Goal: Transaction & Acquisition: Purchase product/service

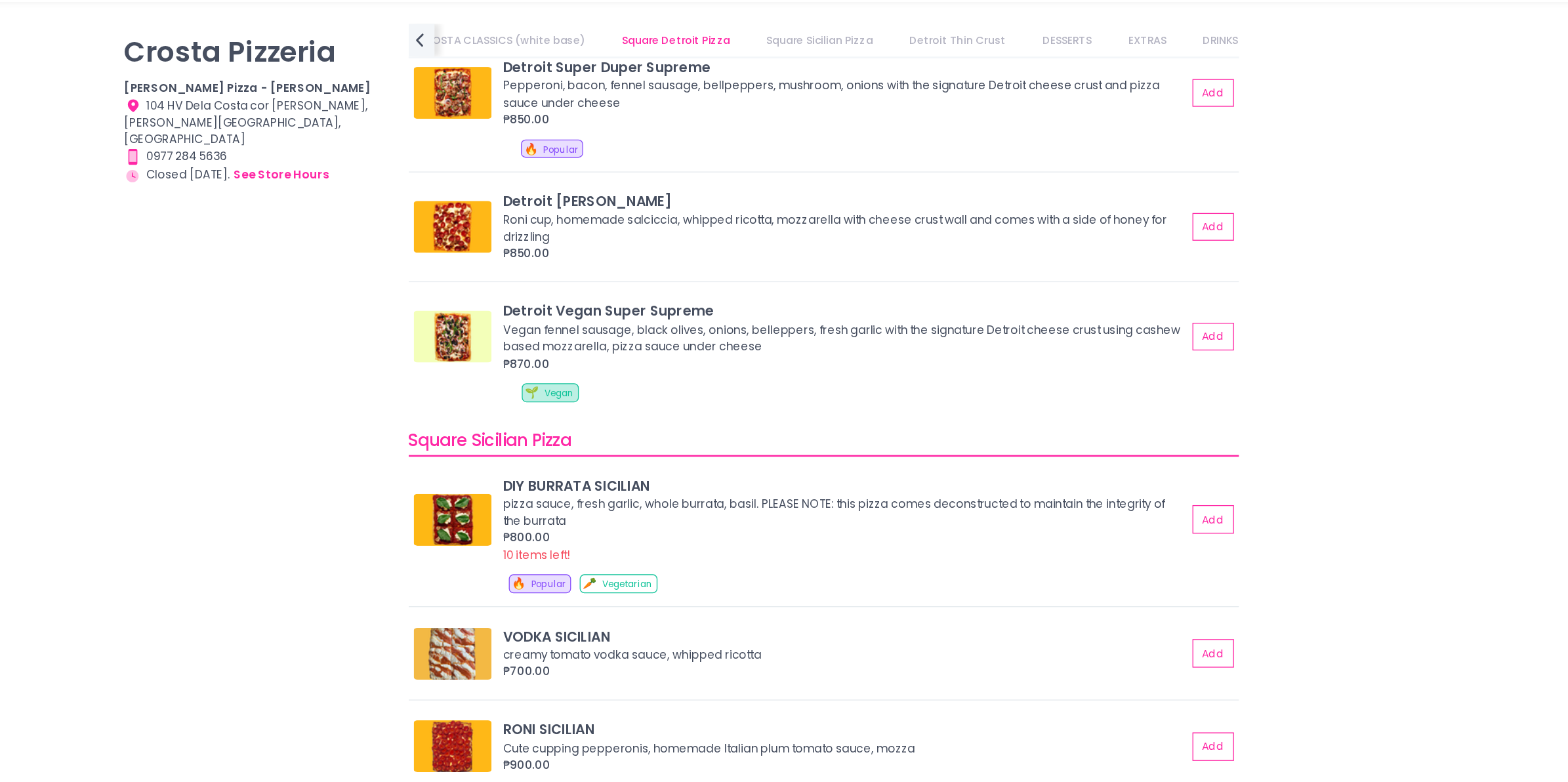
scroll to position [1500, 0]
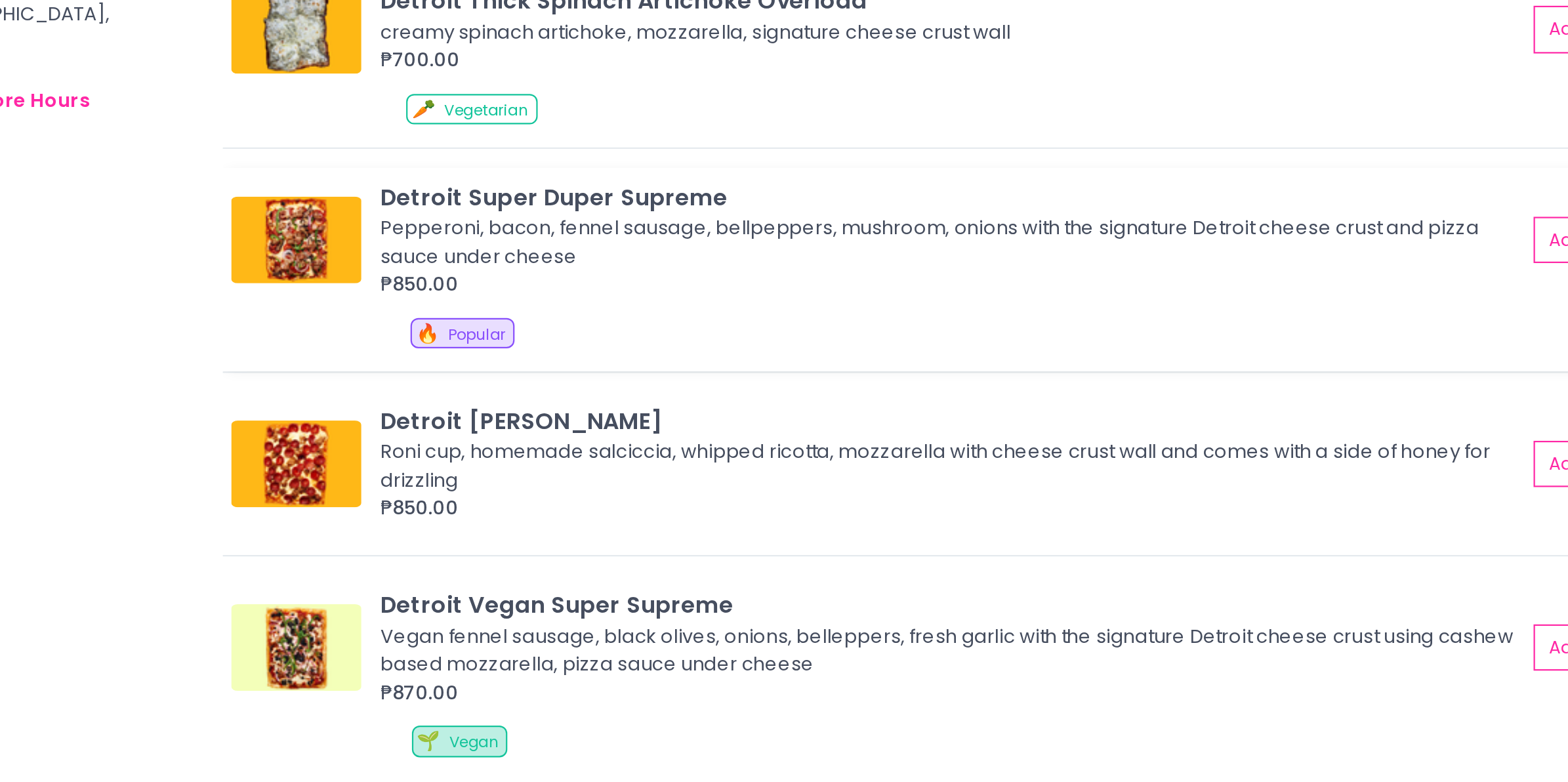
click at [719, 235] on div "Pepperoni, bacon, fennel sausage, bellpeppers, mushroom, onions with the signat…" at bounding box center [906, 238] width 515 height 25
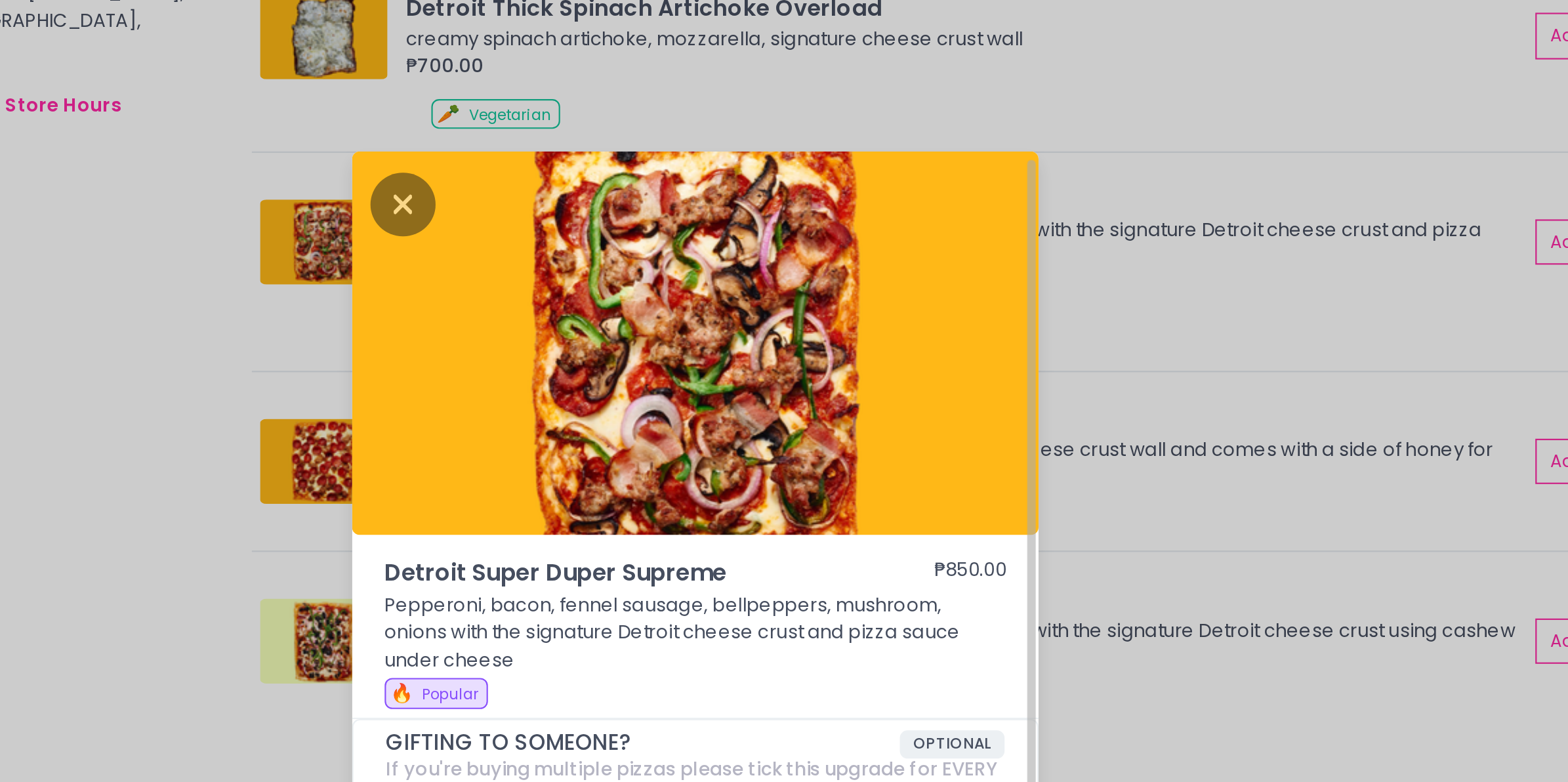
scroll to position [4, 0]
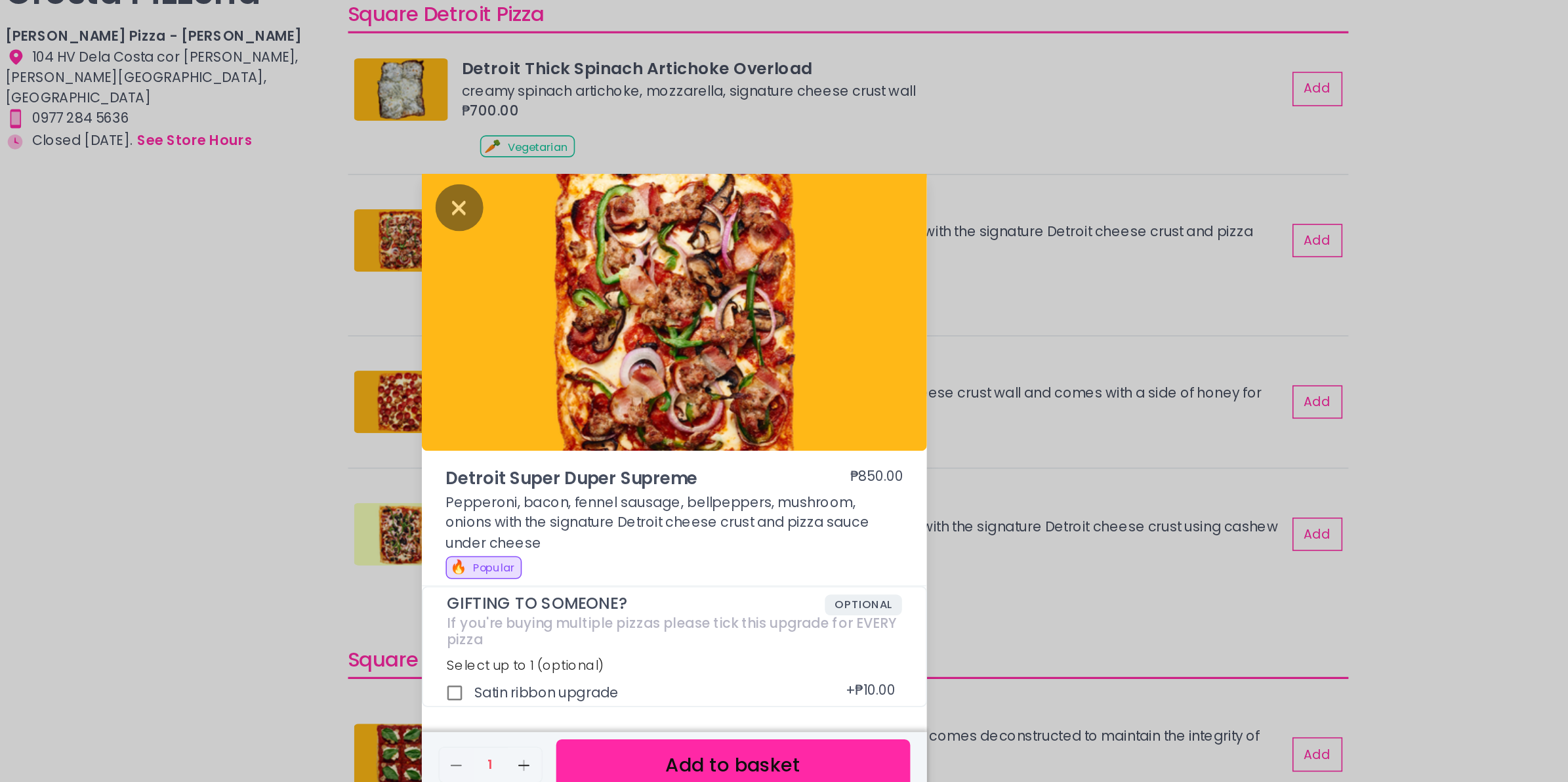
click at [485, 294] on div "Detroit Super Duper Supreme ₱850.00 Pepperoni, bacon, fennel sausage, bellpeppe…" at bounding box center [784, 391] width 1568 height 782
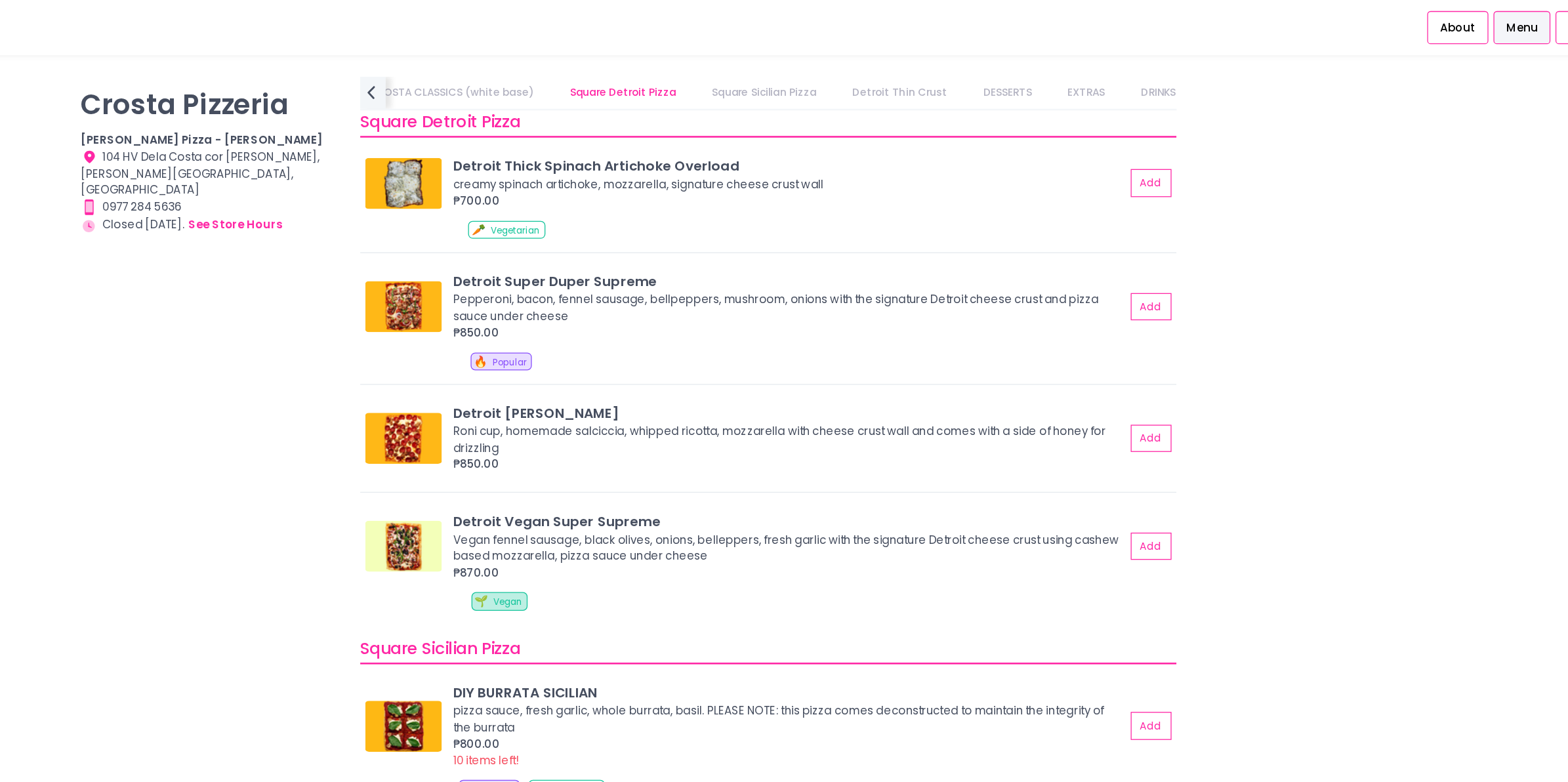
click at [882, 65] on link "Square Sicilian Pizza" at bounding box center [889, 71] width 107 height 25
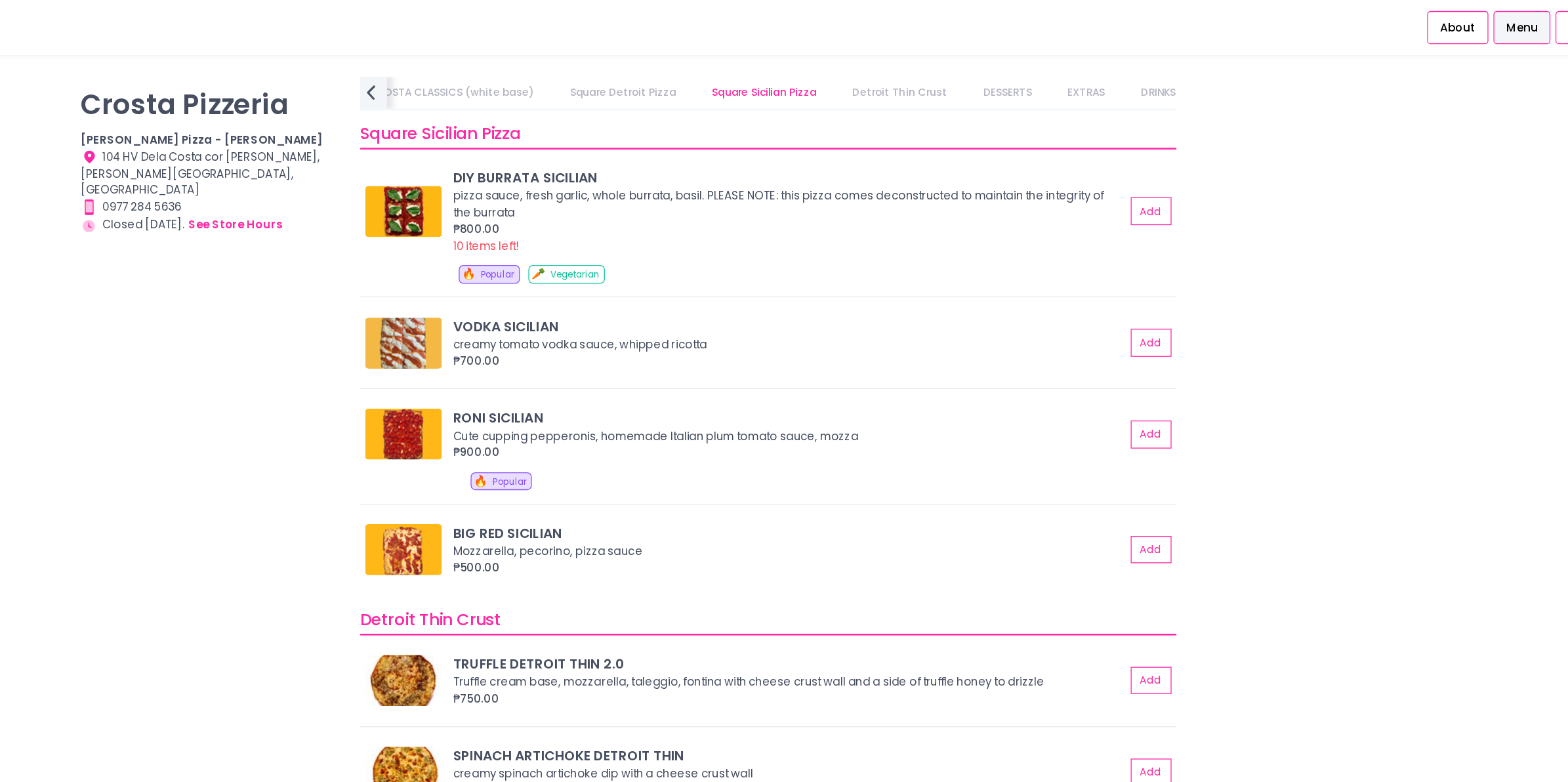
click at [594, 73] on icon "prev Created with Sketch." at bounding box center [585, 71] width 19 height 19
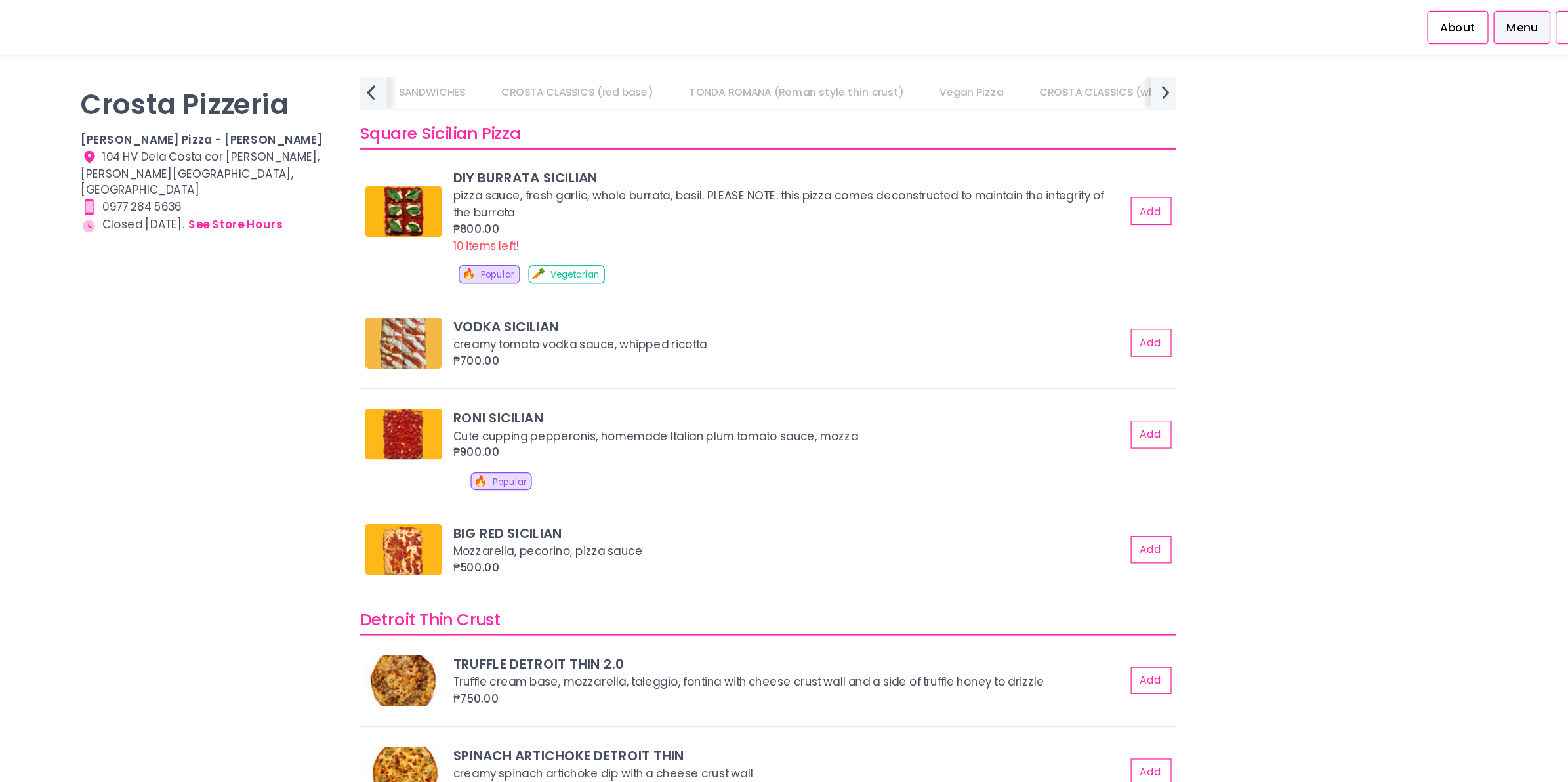
click at [594, 73] on icon "prev Created with Sketch." at bounding box center [585, 71] width 19 height 19
click at [594, 73] on link "PIZZA NUOVA (Yuichi Specials)" at bounding box center [650, 71] width 146 height 25
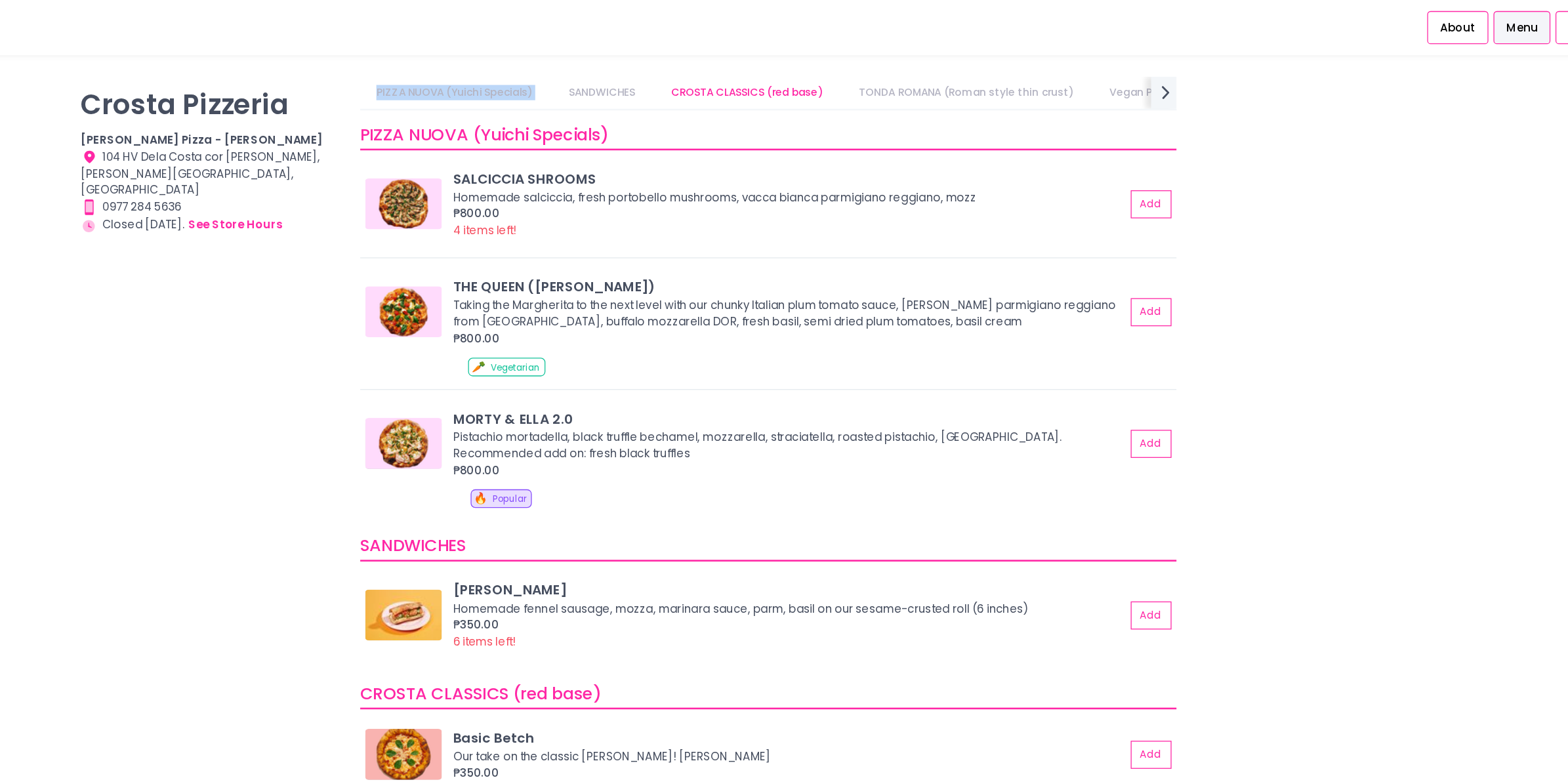
click at [594, 73] on link "PIZZA NUOVA (Yuichi Specials)" at bounding box center [650, 71] width 146 height 25
click at [518, 303] on div "[PERSON_NAME] Pizzeria [PERSON_NAME] Pizza - [PERSON_NAME] Location Created wit…" at bounding box center [461, 384] width 216 height 651
